Goal: Task Accomplishment & Management: Complete application form

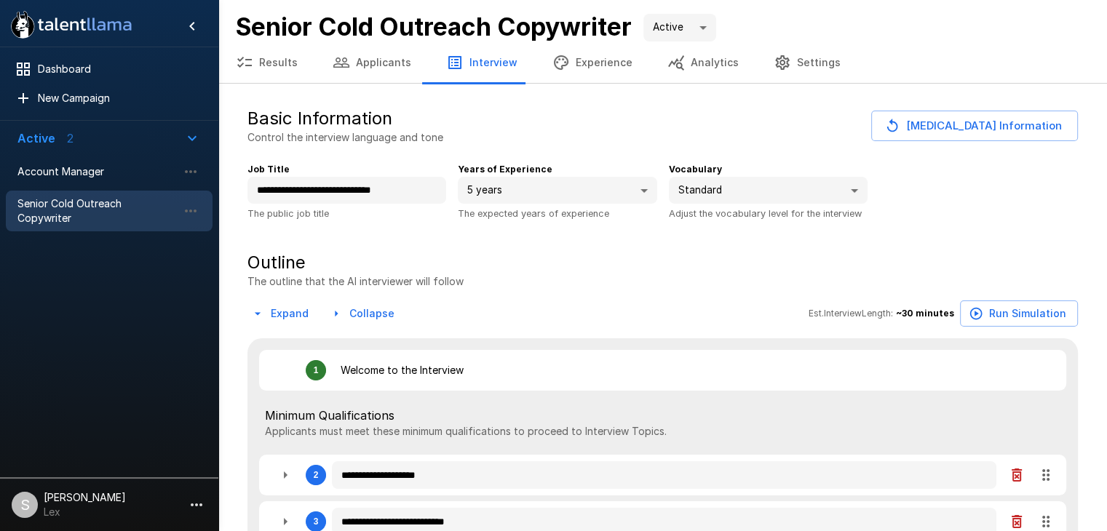
type textarea "*"
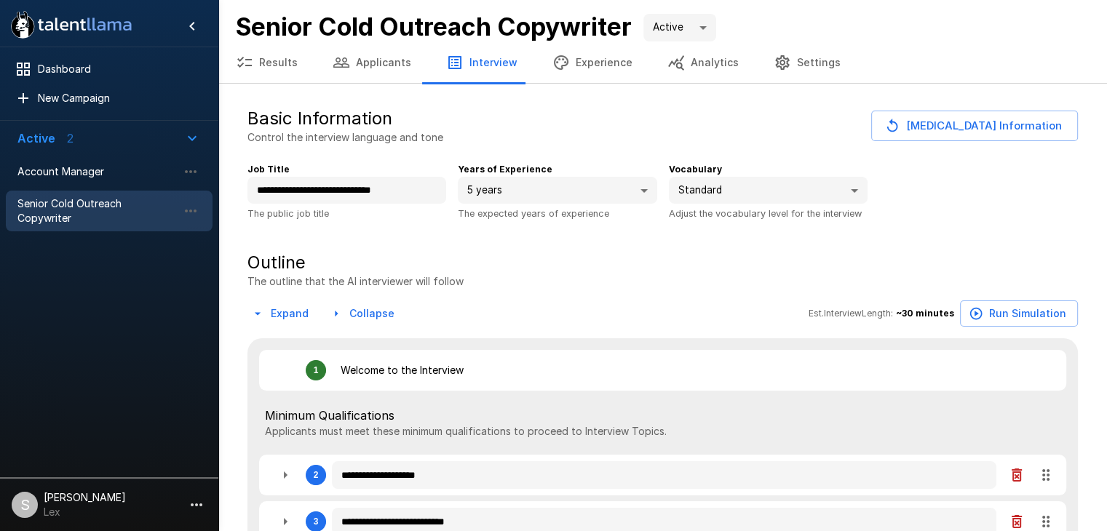
type textarea "*"
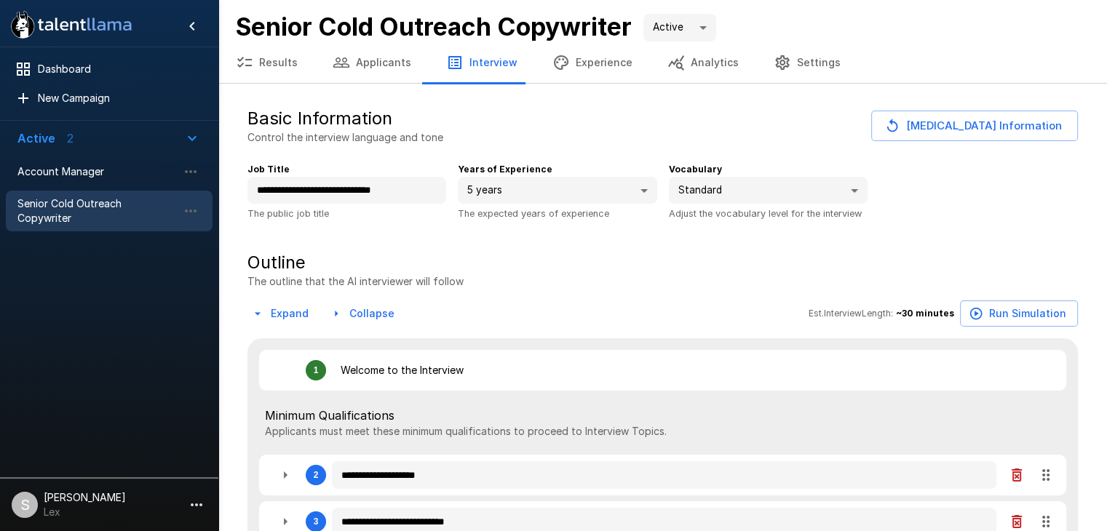
type textarea "*"
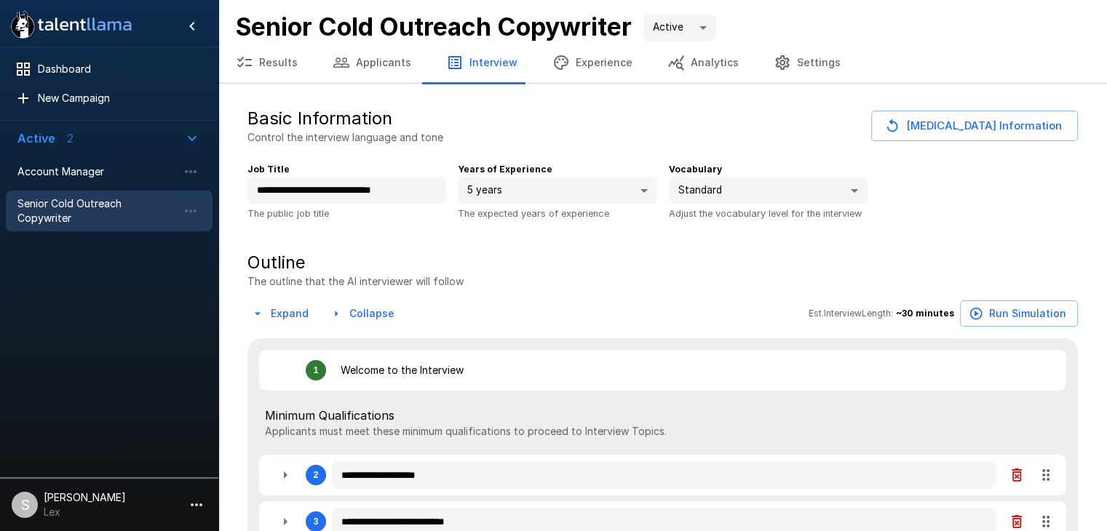
type textarea "*"
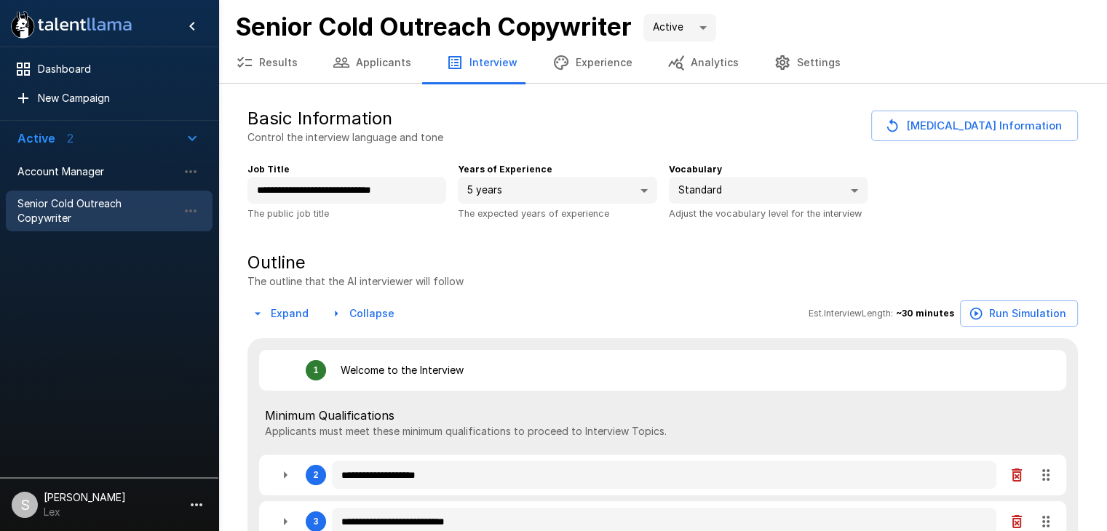
type textarea "*"
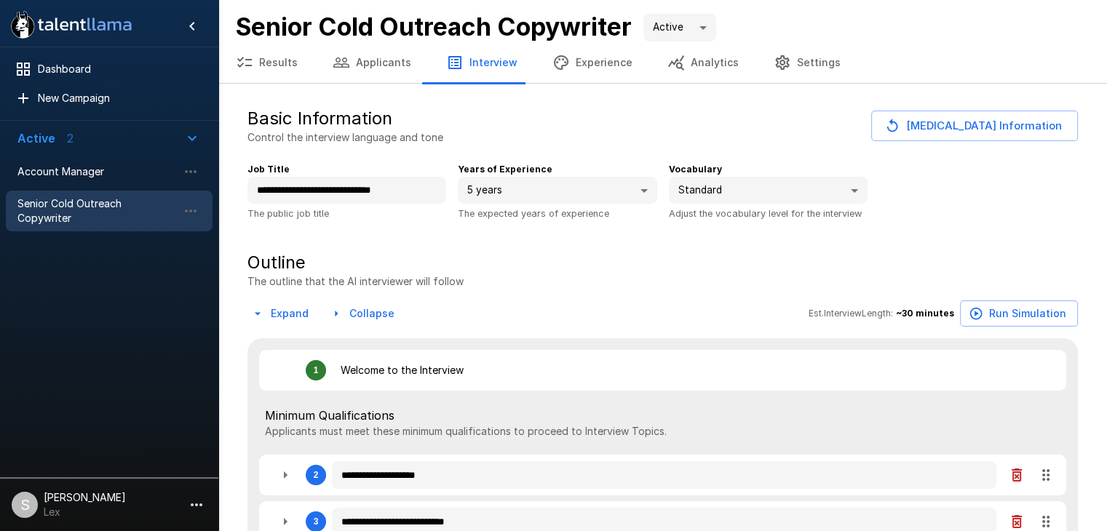
type textarea "*"
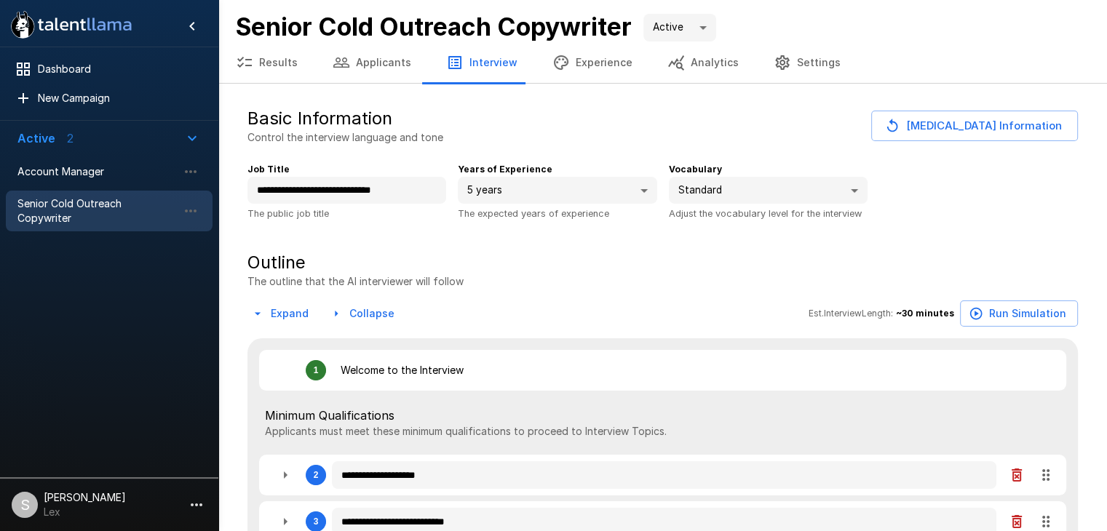
type textarea "*"
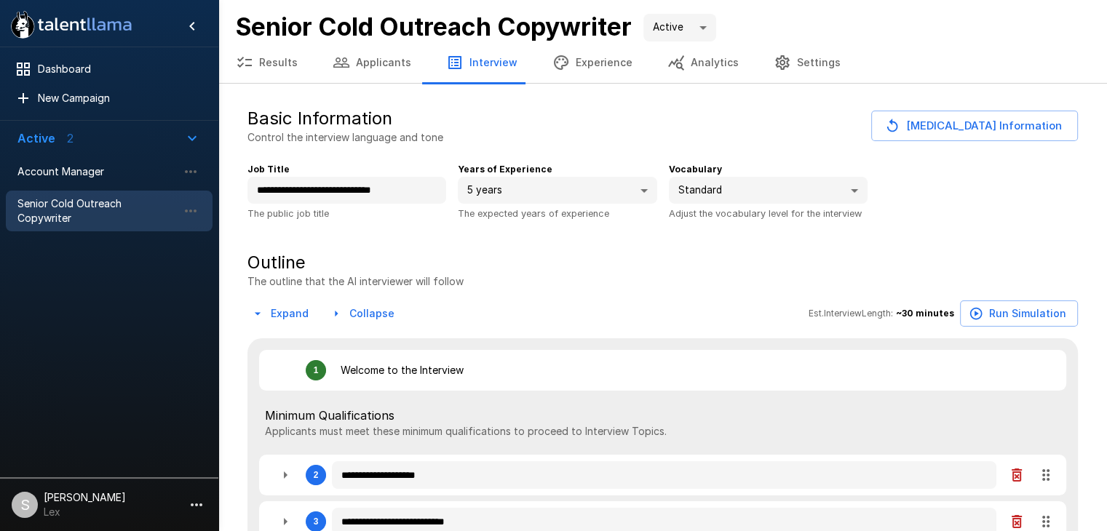
type textarea "*"
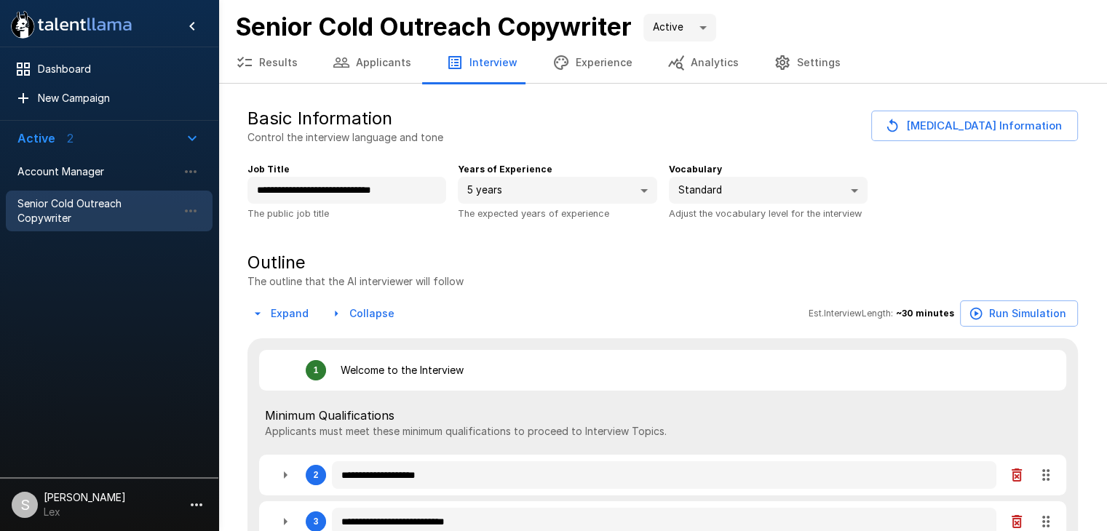
type textarea "*"
click at [86, 170] on span "Account Manager" at bounding box center [97, 172] width 160 height 15
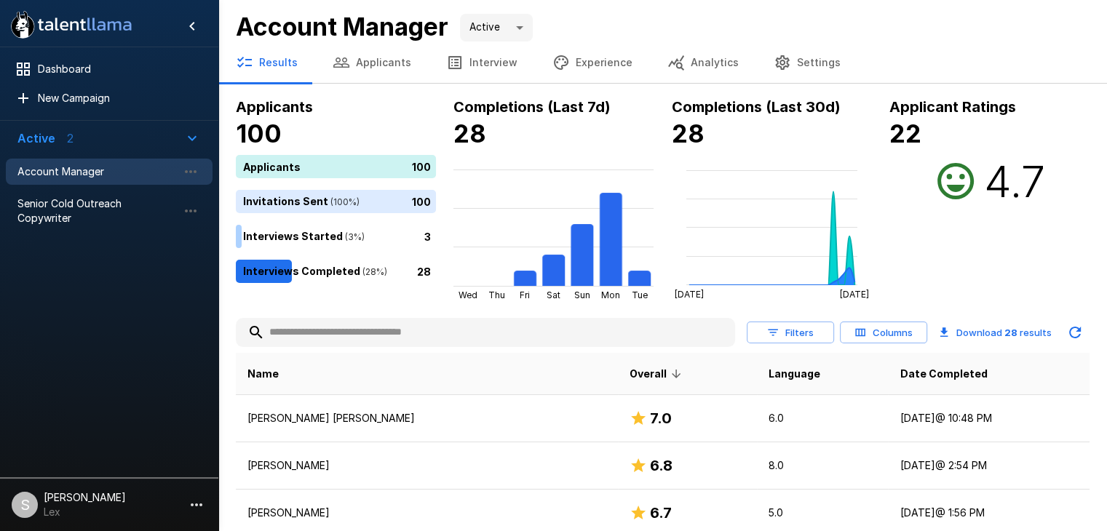
click at [366, 63] on button "Applicants" at bounding box center [372, 62] width 114 height 41
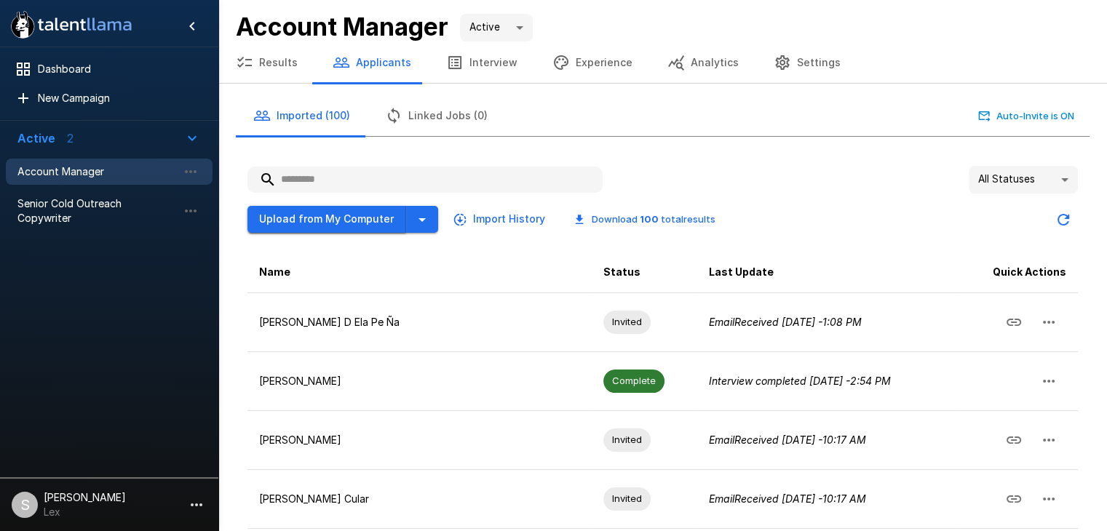
click at [335, 221] on button "Upload from My Computer" at bounding box center [327, 219] width 159 height 27
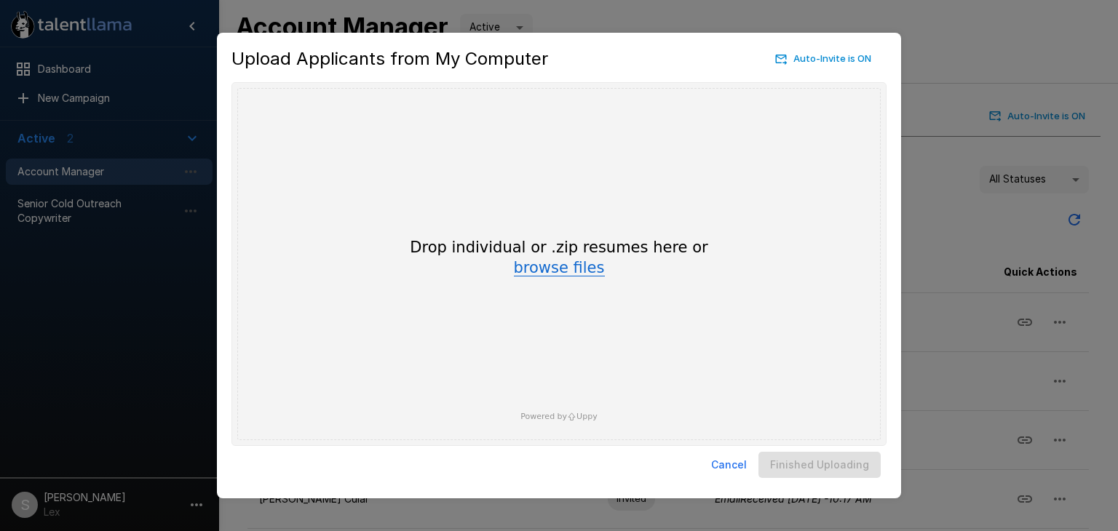
click at [548, 266] on button "browse files" at bounding box center [559, 269] width 91 height 16
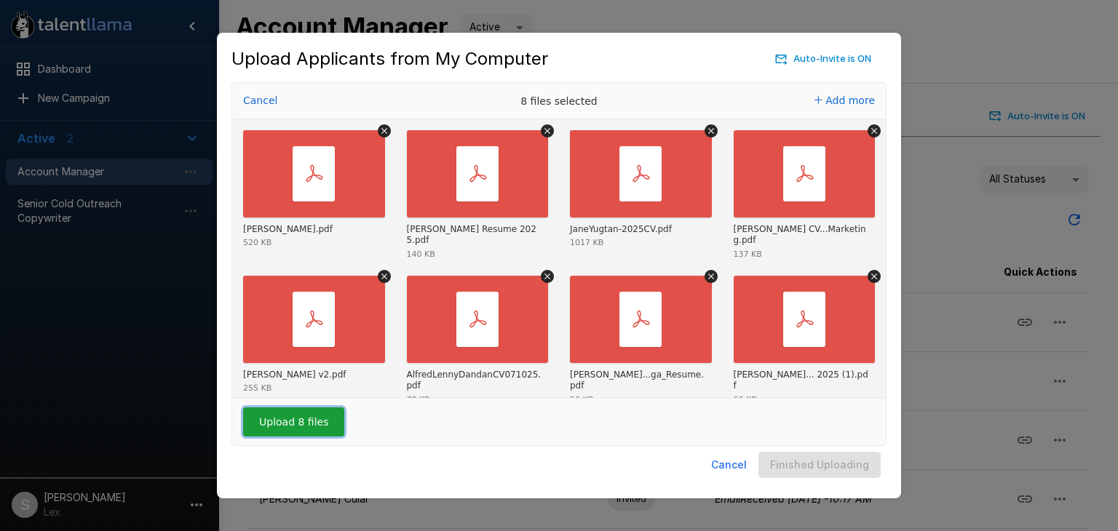
click at [315, 425] on button "Upload 8 files" at bounding box center [293, 422] width 101 height 29
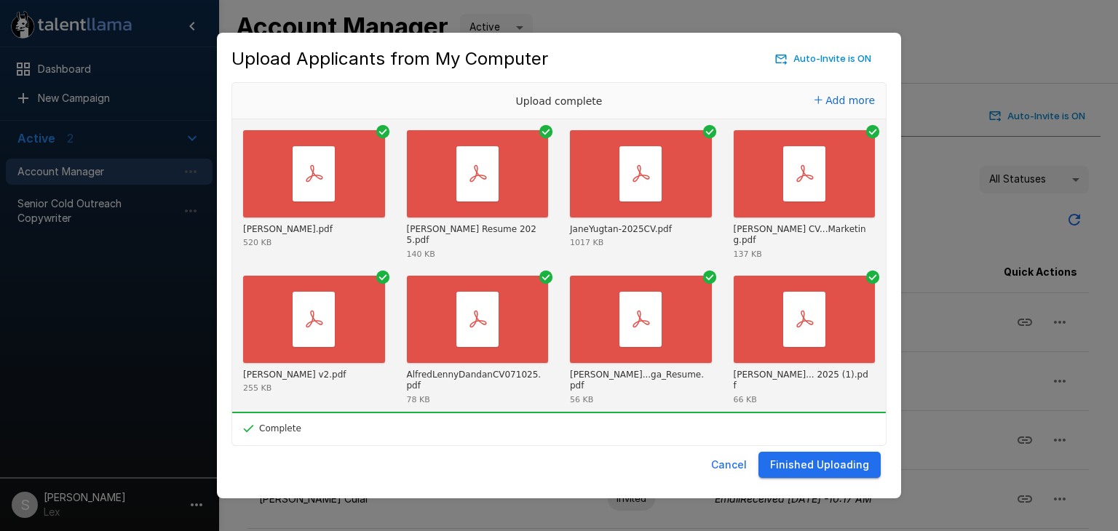
click at [818, 468] on button "Finished Uploading" at bounding box center [820, 465] width 122 height 27
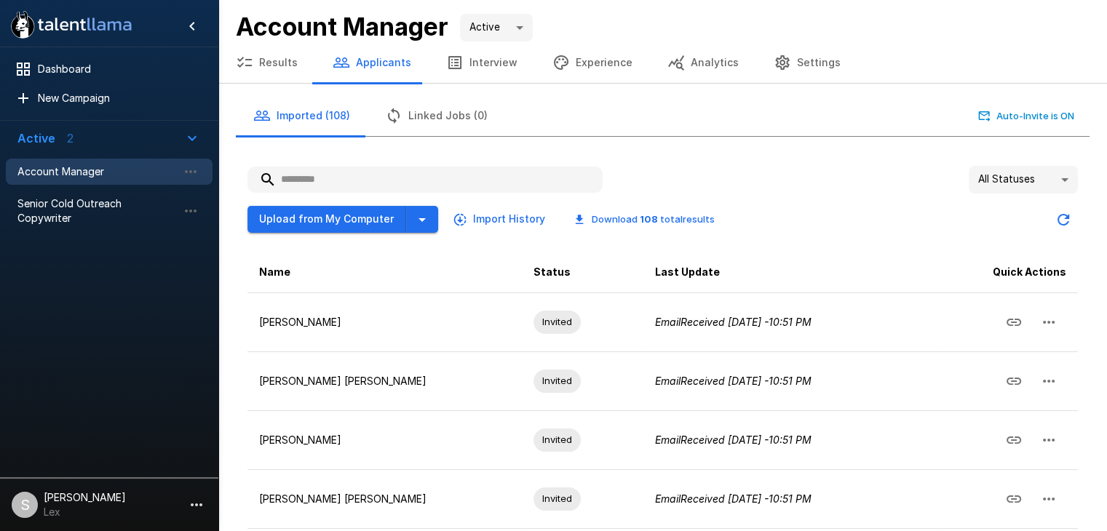
click at [277, 65] on button "Results" at bounding box center [266, 62] width 97 height 41
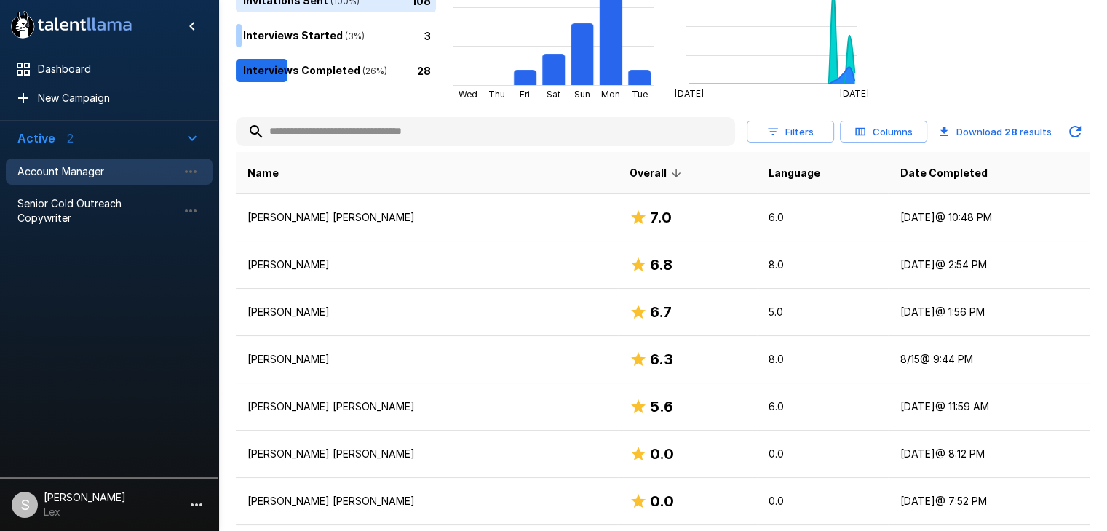
scroll to position [203, 0]
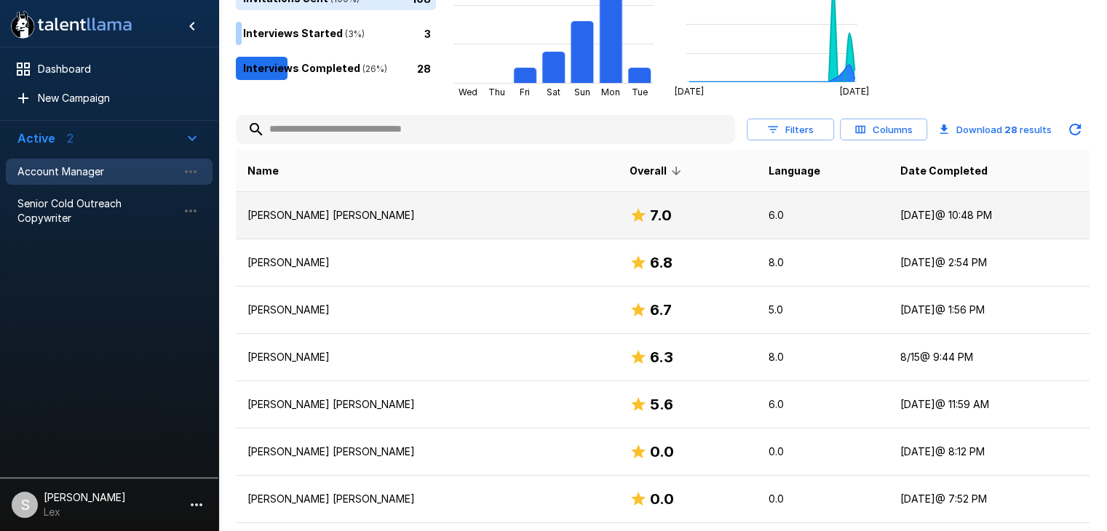
click at [325, 213] on p "[PERSON_NAME] [PERSON_NAME]" at bounding box center [427, 215] width 359 height 15
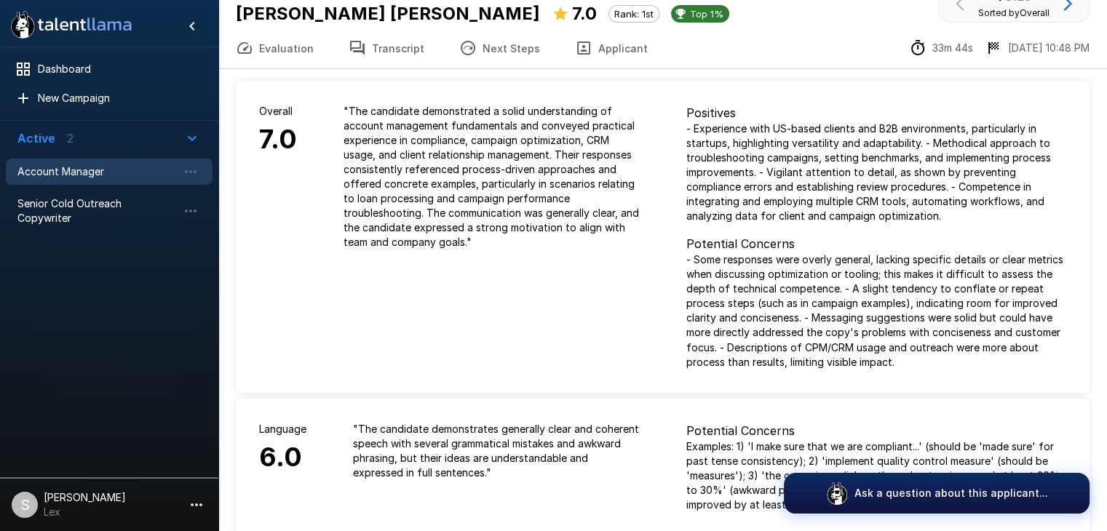
scroll to position [29, 0]
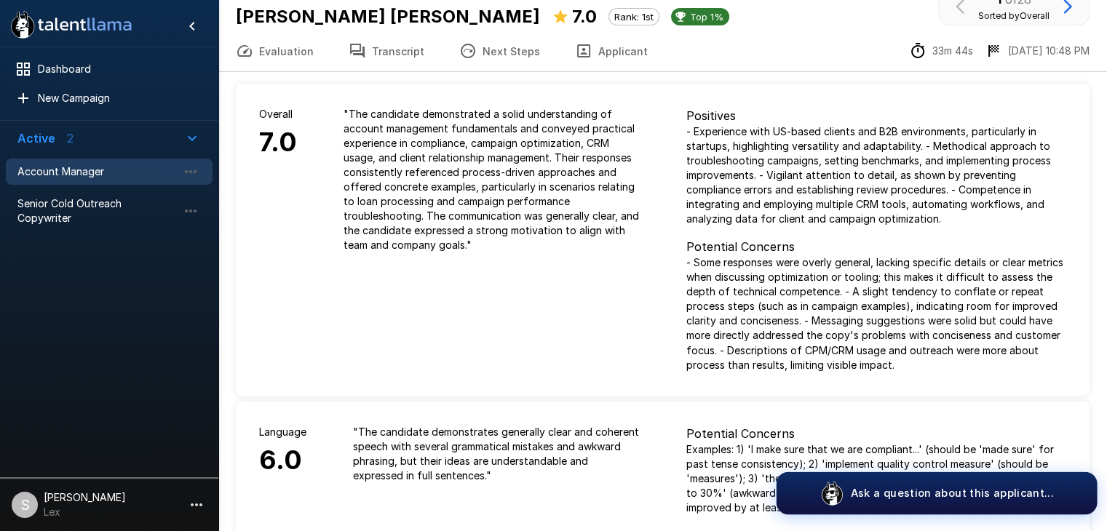
click at [1052, 491] on button "Ask a question about this applicant..." at bounding box center [937, 493] width 321 height 43
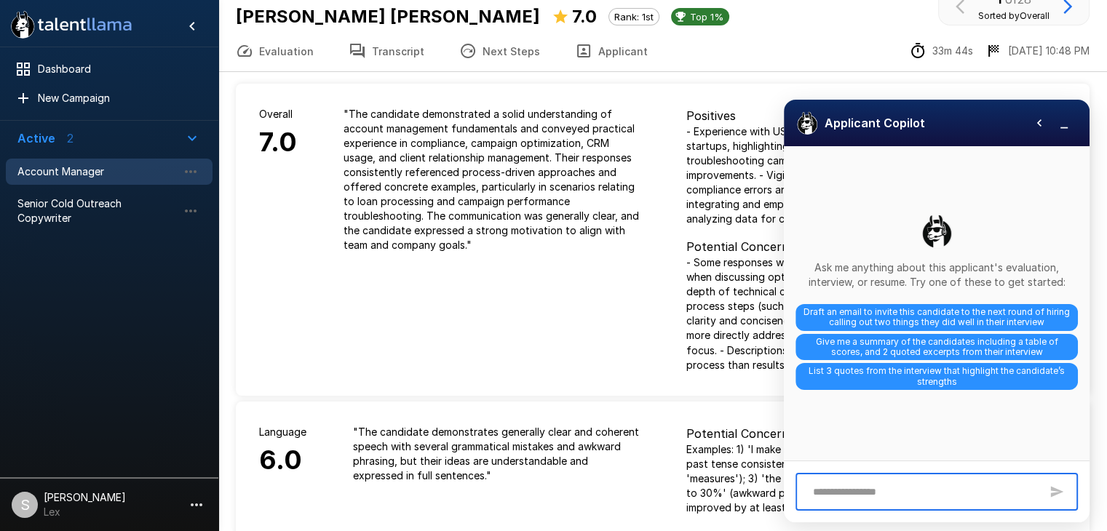
click at [1061, 127] on icon "button" at bounding box center [1064, 123] width 15 height 15
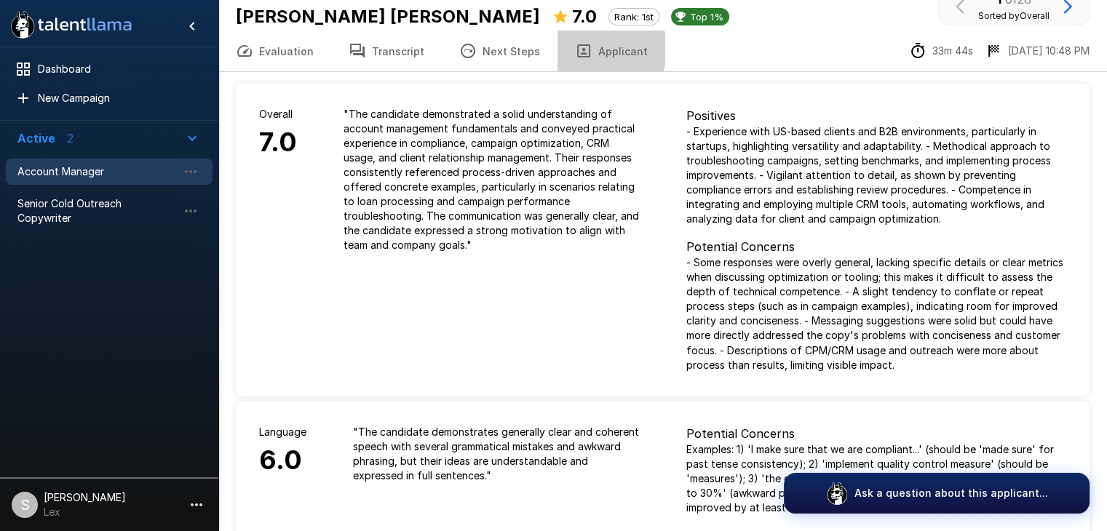
click at [585, 49] on button "Applicant" at bounding box center [612, 51] width 108 height 41
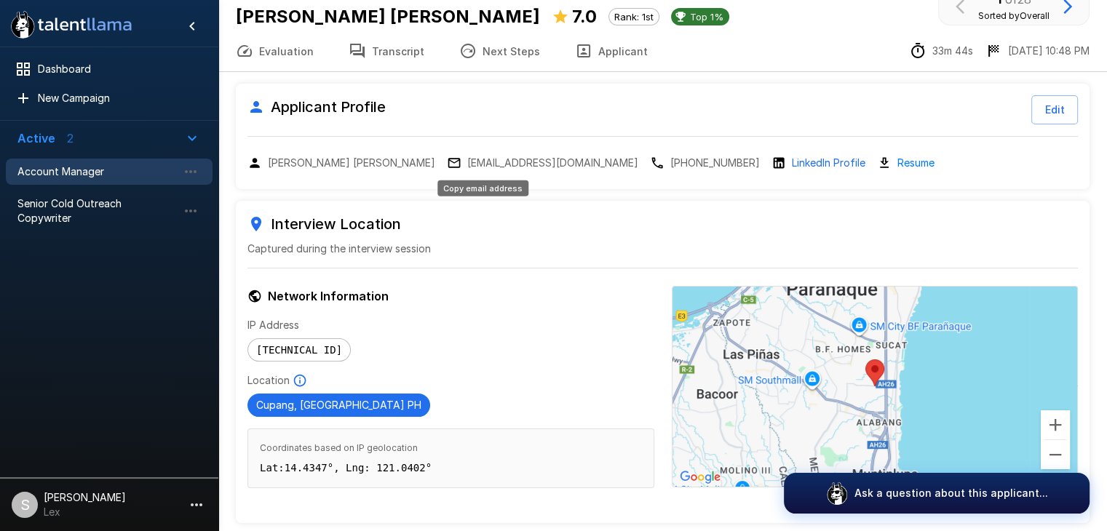
click at [475, 165] on p "[EMAIL_ADDRESS][DOMAIN_NAME]" at bounding box center [552, 163] width 171 height 15
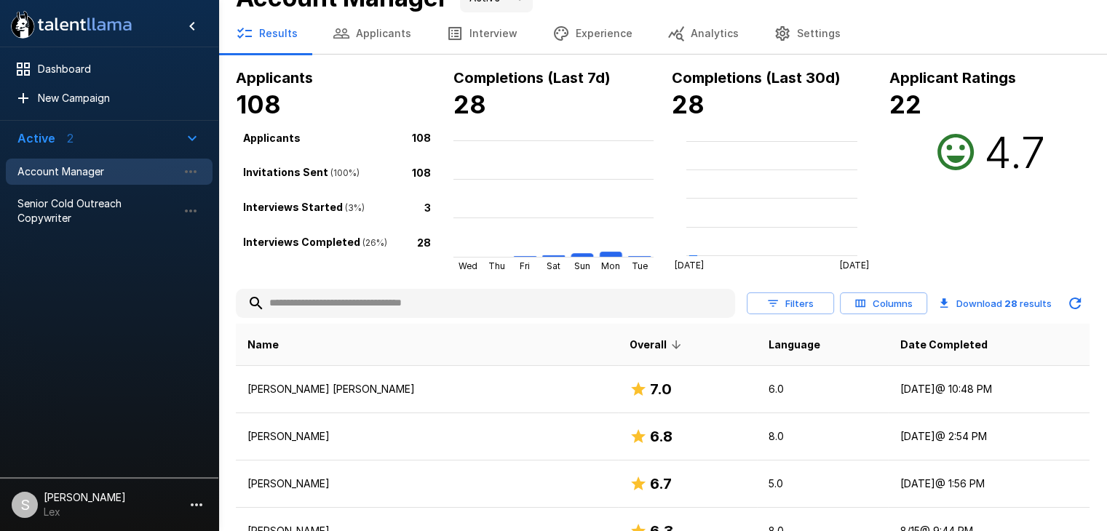
scroll to position [203, 0]
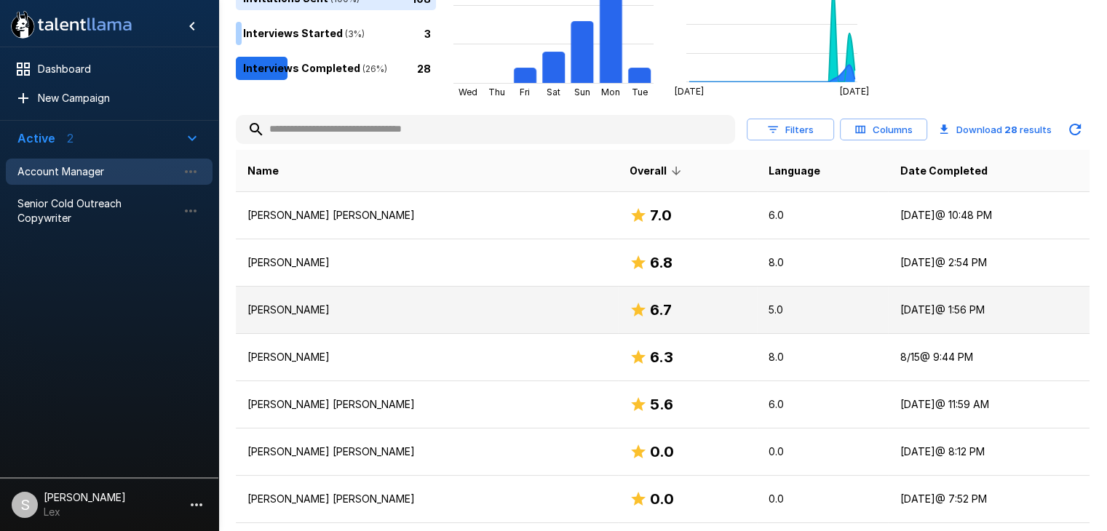
click at [288, 307] on p "[PERSON_NAME]" at bounding box center [427, 310] width 359 height 15
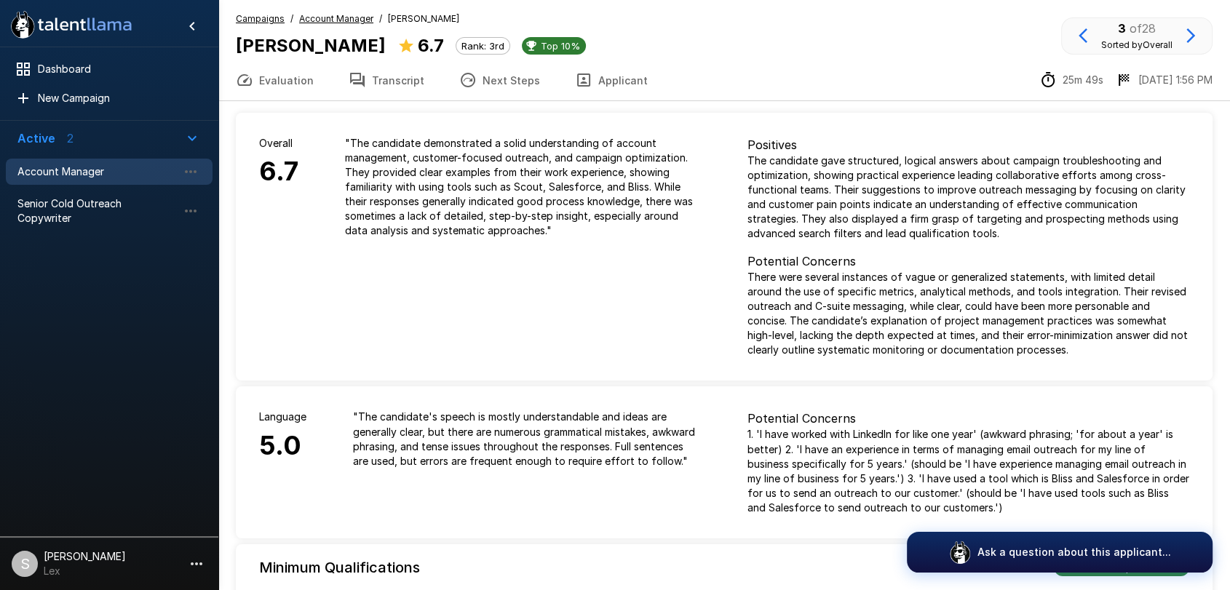
drag, startPoint x: 1066, startPoint y: 0, endPoint x: 708, endPoint y: 484, distance: 602.2
click at [708, 484] on div "" The candidate's speech is mostly understandable and ideas are generally clear…" at bounding box center [527, 439] width 395 height 105
click at [609, 79] on button "Applicant" at bounding box center [612, 80] width 108 height 41
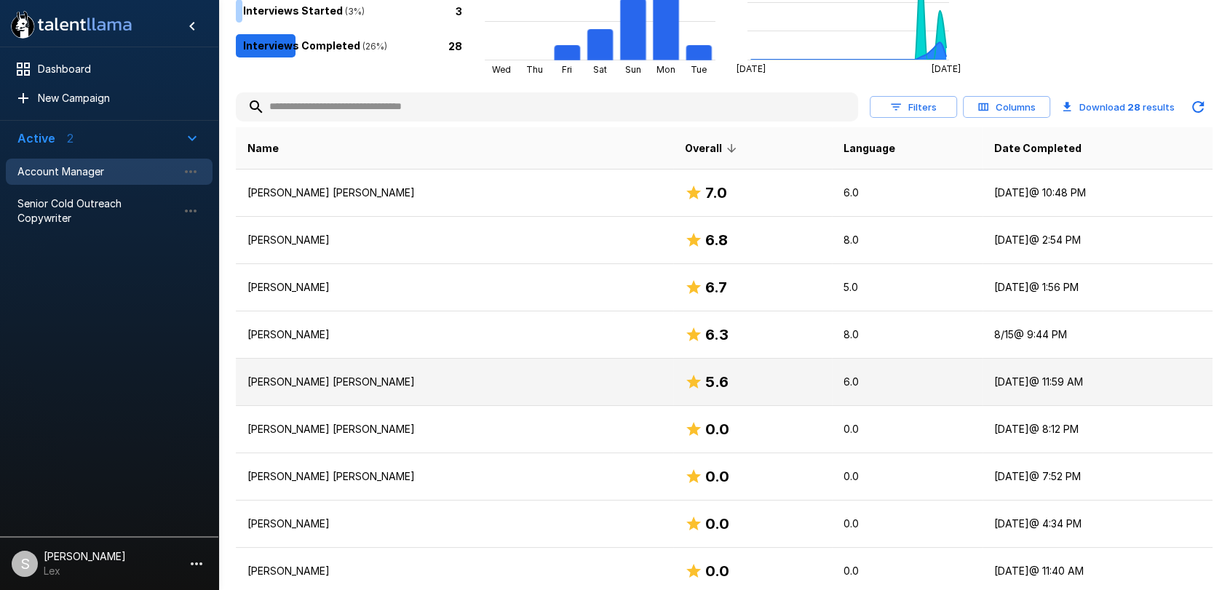
click at [301, 382] on p "[PERSON_NAME] [PERSON_NAME]" at bounding box center [455, 382] width 414 height 15
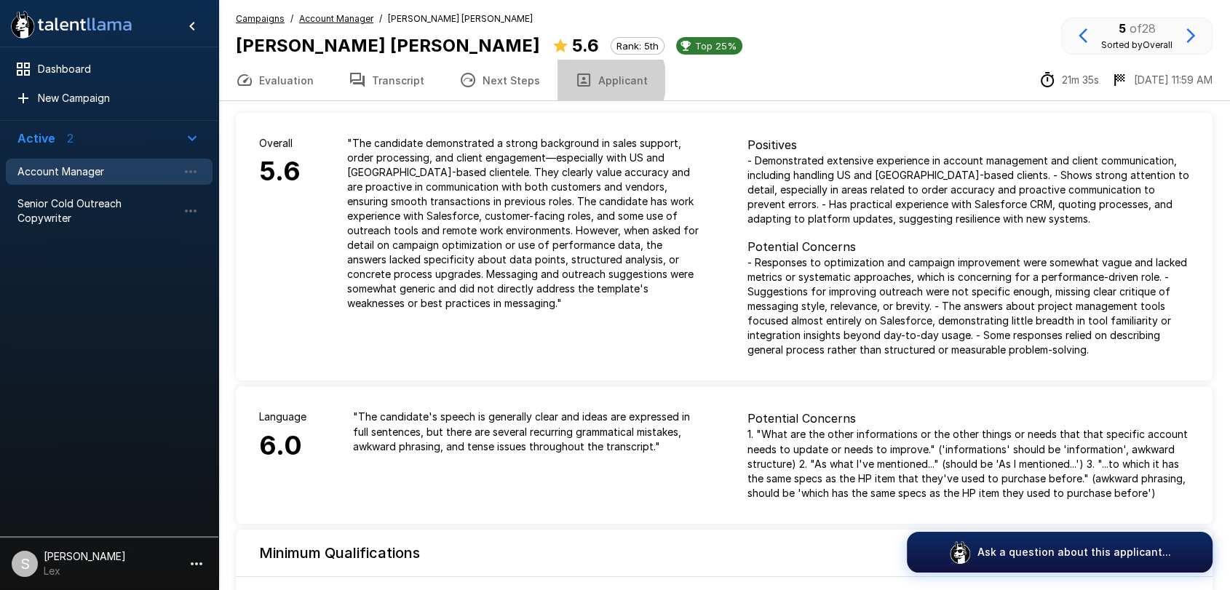
click at [598, 80] on button "Applicant" at bounding box center [612, 80] width 108 height 41
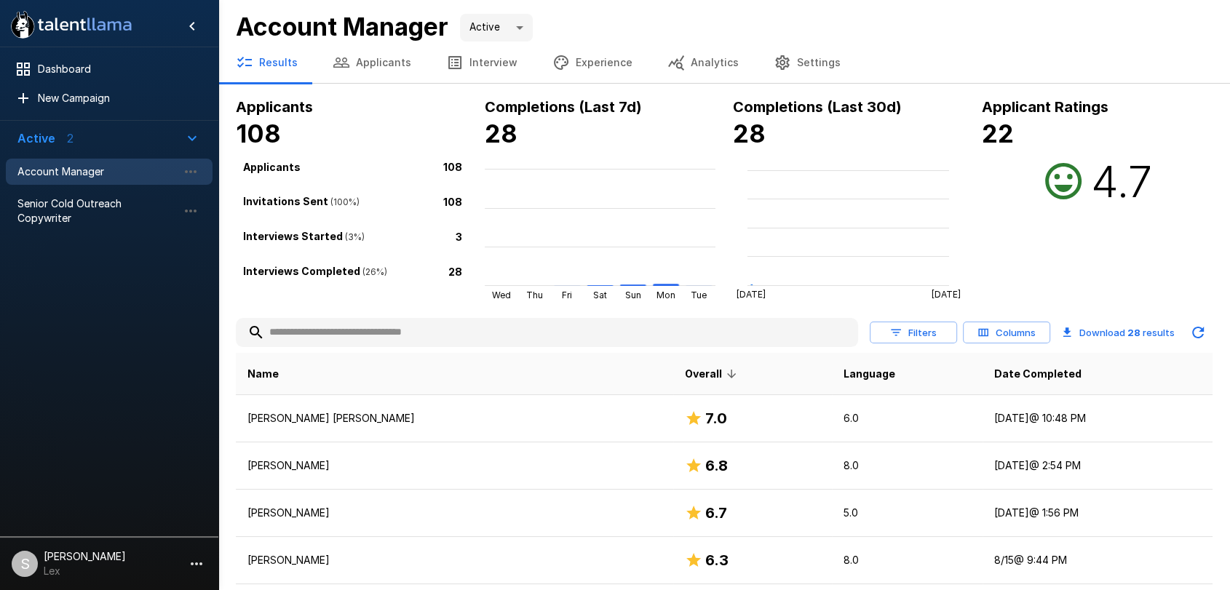
scroll to position [226, 0]
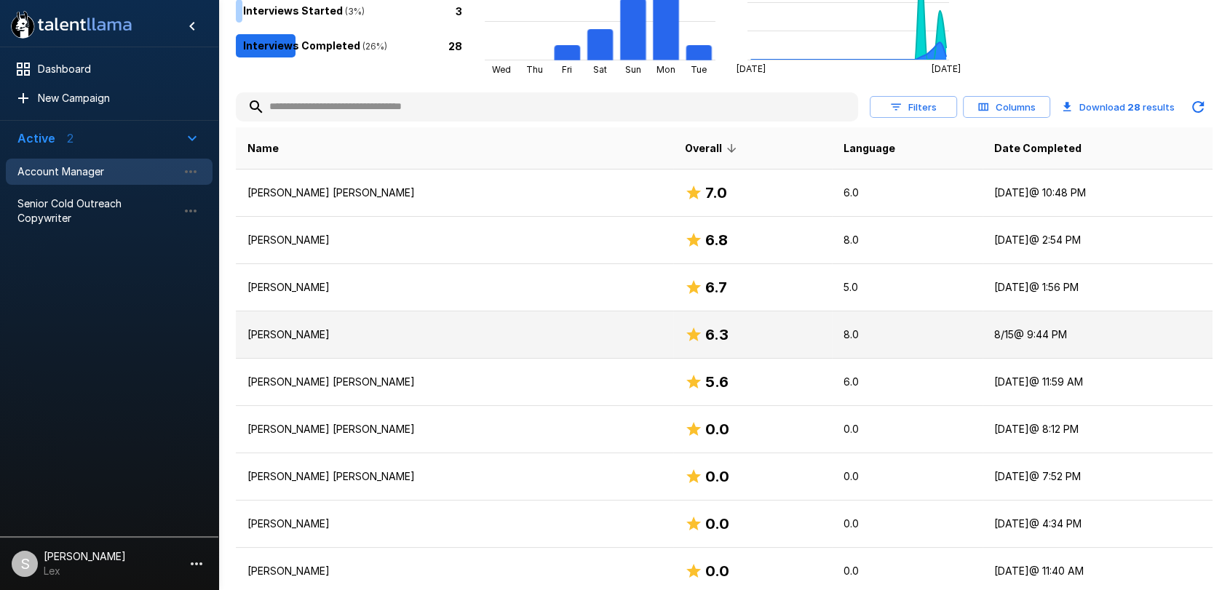
click at [274, 333] on p "[PERSON_NAME]" at bounding box center [455, 335] width 414 height 15
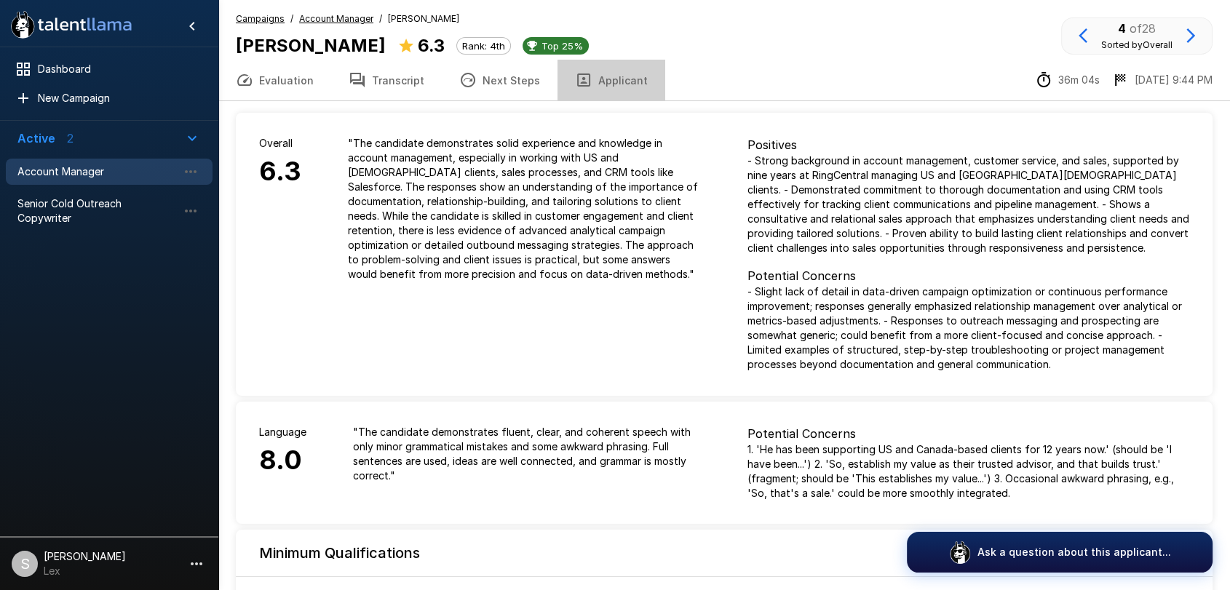
click at [604, 82] on button "Applicant" at bounding box center [612, 80] width 108 height 41
